Goal: Transaction & Acquisition: Book appointment/travel/reservation

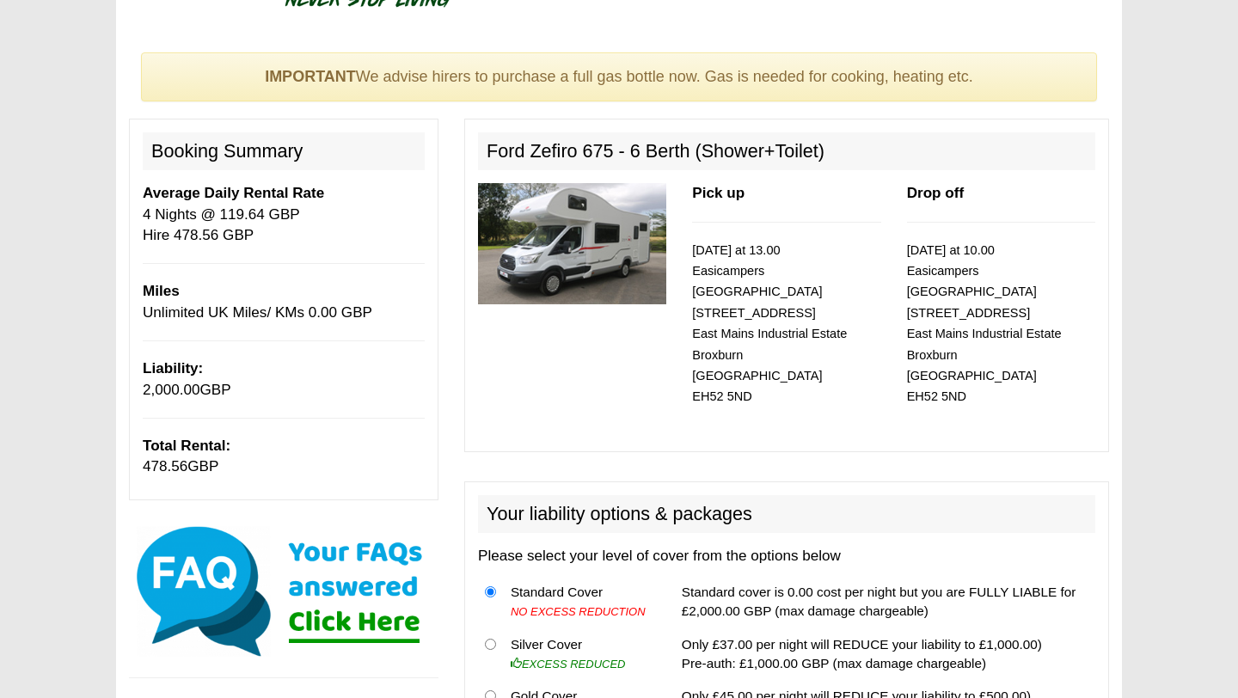
scroll to position [92, 0]
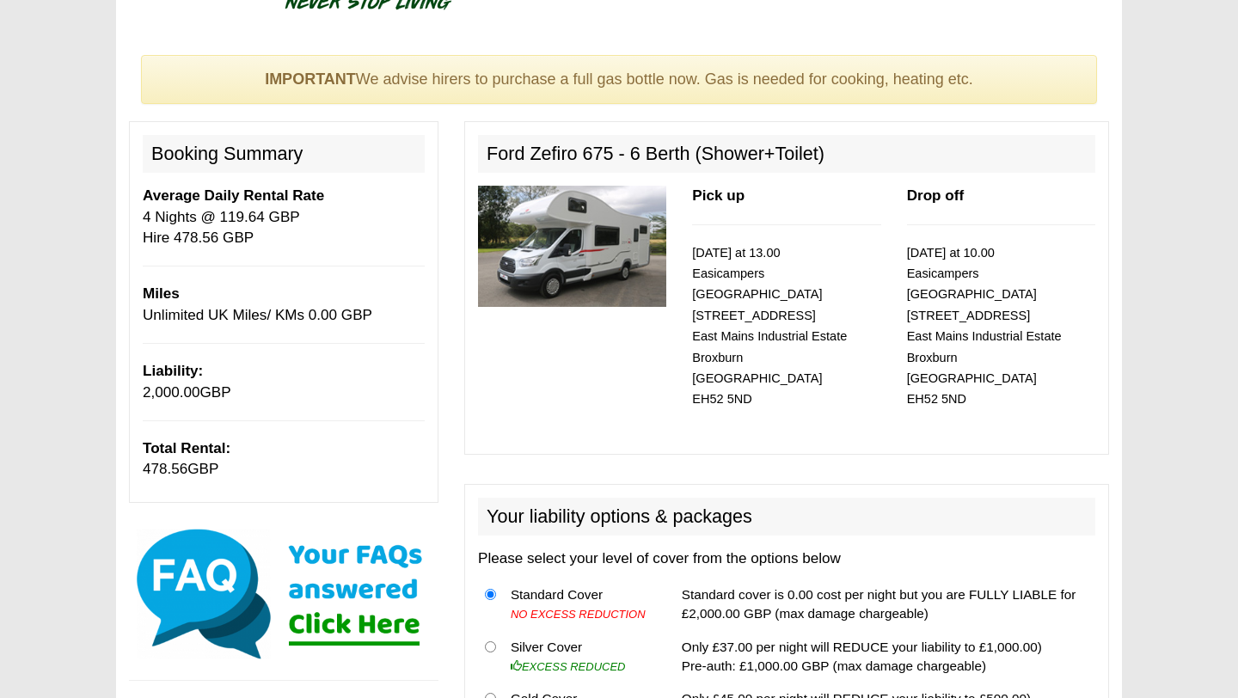
click at [488, 146] on h2 "Ford Zefiro 675 - 6 Berth (Shower+Toilet)" at bounding box center [786, 154] width 617 height 38
click at [569, 195] on img at bounding box center [572, 246] width 188 height 121
drag, startPoint x: 690, startPoint y: 158, endPoint x: 481, endPoint y: 162, distance: 209.8
click at [483, 164] on h2 "Ford Zefiro 675 - 6 Berth (Shower+Toilet)" at bounding box center [786, 154] width 617 height 38
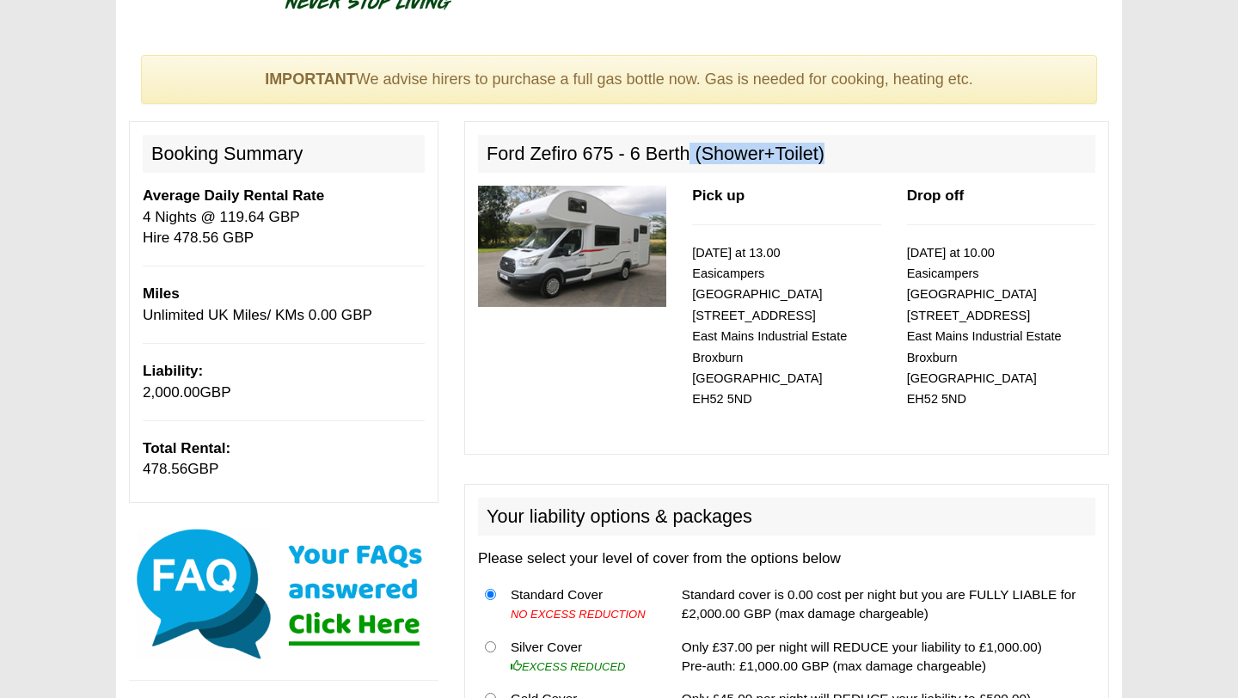
copy h2 "(Shower+Toilet)"
click at [546, 165] on h2 "Ford Zefiro 675 - 6 Berth (Shower+Toilet)" at bounding box center [786, 154] width 617 height 38
drag, startPoint x: 609, startPoint y: 150, endPoint x: 490, endPoint y: 150, distance: 118.7
click at [490, 150] on h2 "Ford Zefiro 675 - 6 Berth (Shower+Toilet)" at bounding box center [786, 154] width 617 height 38
drag, startPoint x: 690, startPoint y: 154, endPoint x: 483, endPoint y: 154, distance: 206.4
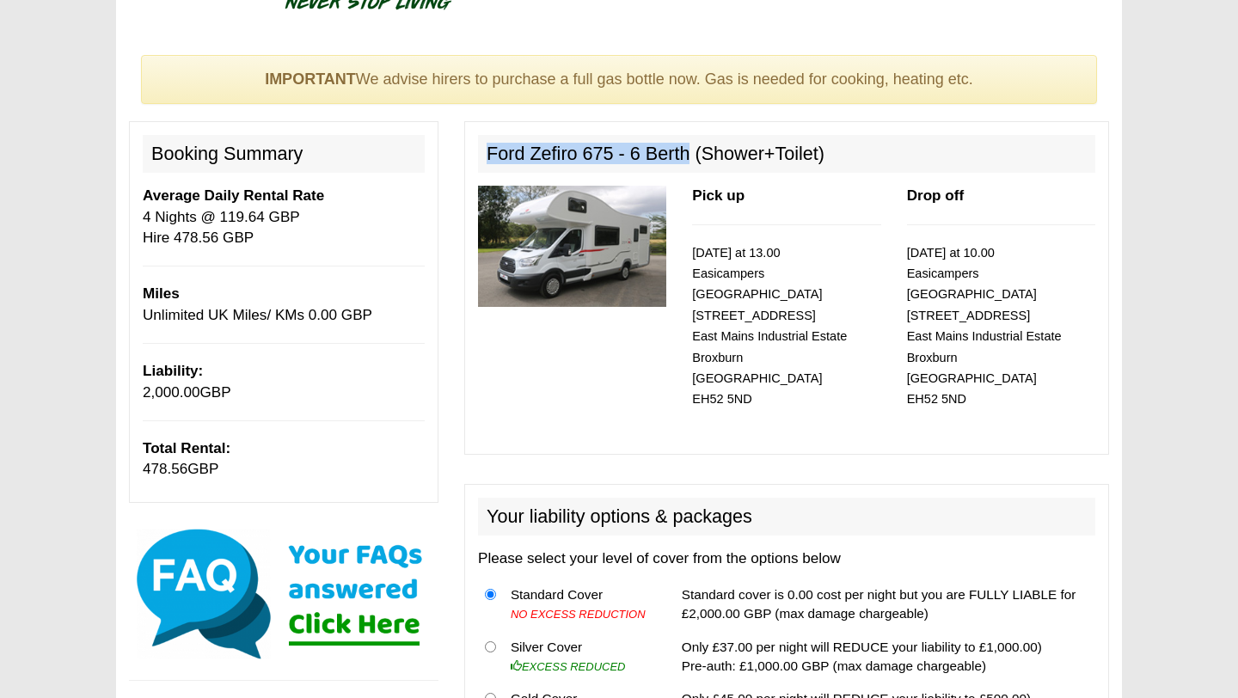
click at [483, 154] on h2 "Ford Zefiro 675 - 6 Berth (Shower+Toilet)" at bounding box center [786, 154] width 617 height 38
copy h2 "Ford Zefiro 675 - 6 Berth"
